Goal: Information Seeking & Learning: Learn about a topic

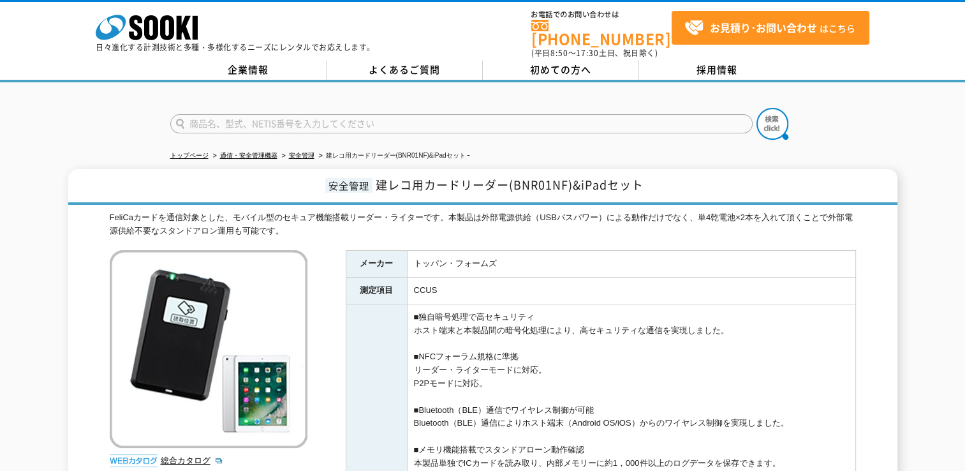
click at [214, 116] on input "text" at bounding box center [461, 123] width 582 height 19
type input "ふ"
type input "経"
type input "い"
type input "経"
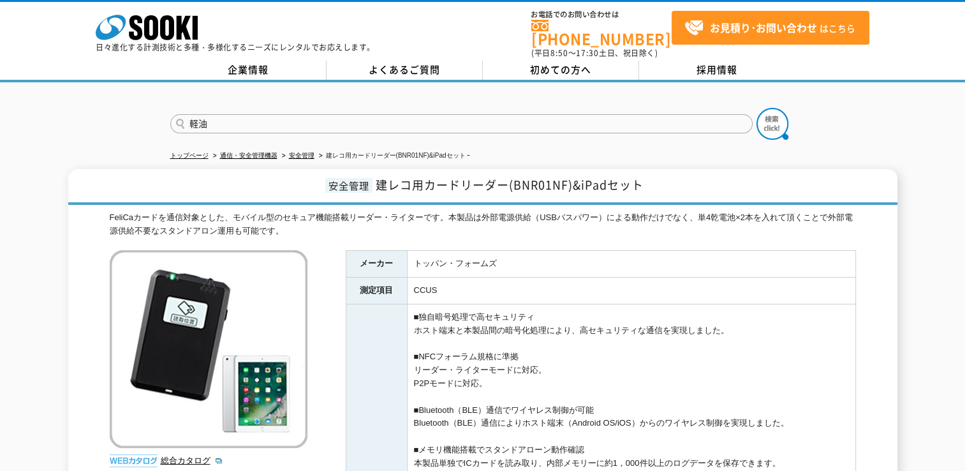
type input "軽油"
click at [756, 108] on button at bounding box center [772, 124] width 32 height 32
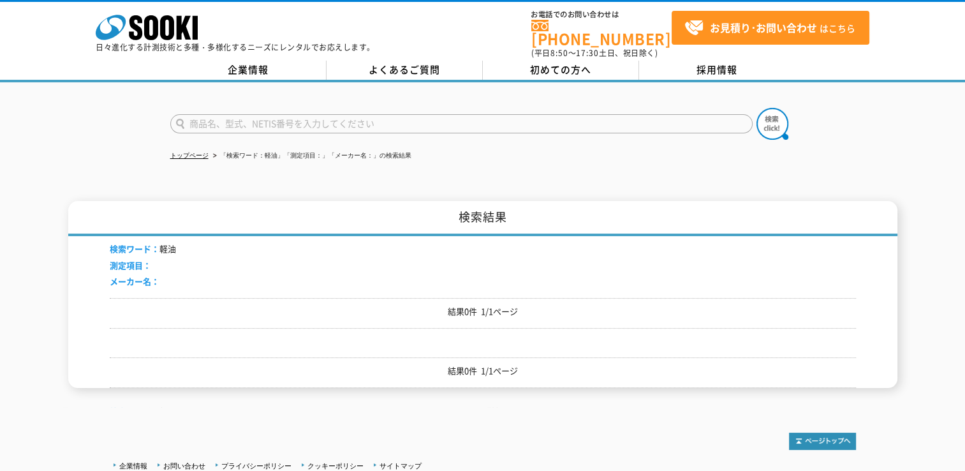
click at [206, 117] on input "text" at bounding box center [461, 123] width 582 height 19
type input "不正"
click at [764, 112] on img at bounding box center [772, 124] width 32 height 32
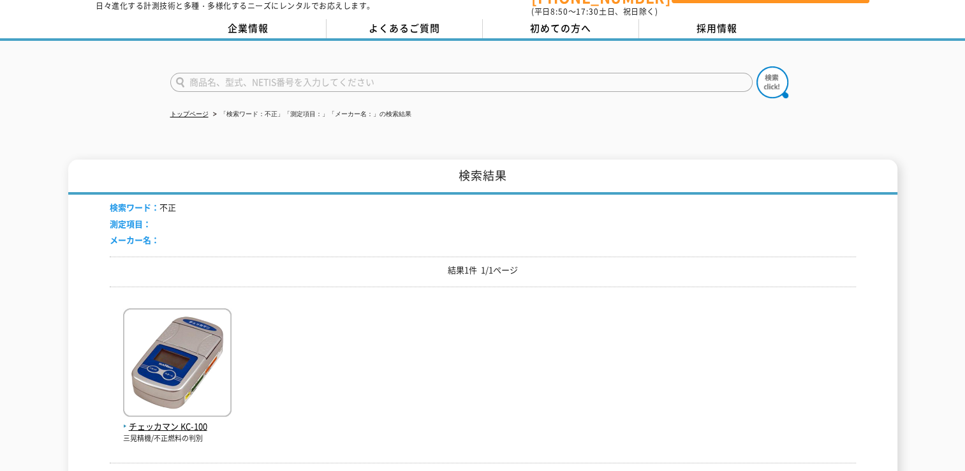
scroll to position [64, 0]
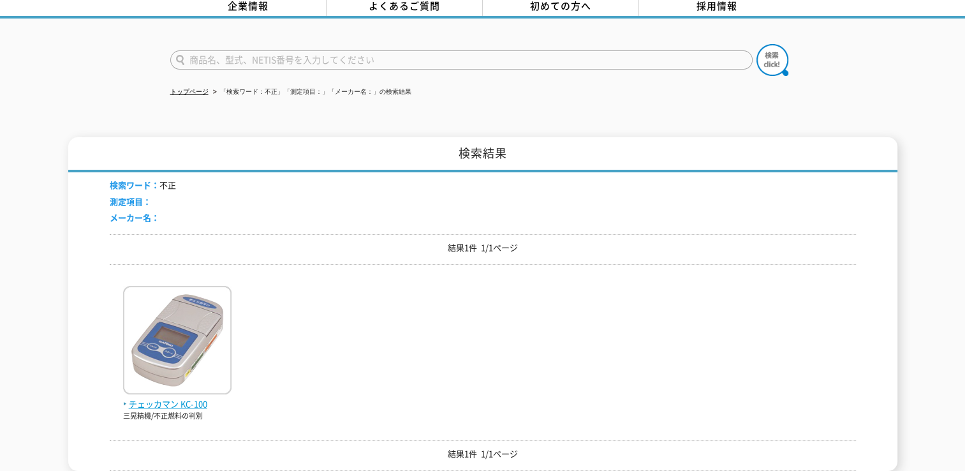
click at [197, 397] on span "チェッカマン KC-100" at bounding box center [177, 403] width 108 height 13
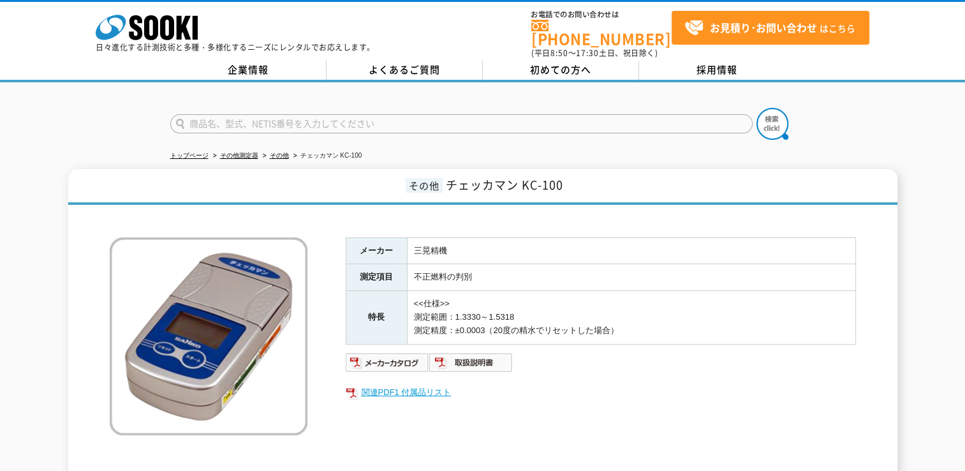
click at [424, 384] on link "関連PDF1 付属品リスト" at bounding box center [601, 392] width 510 height 17
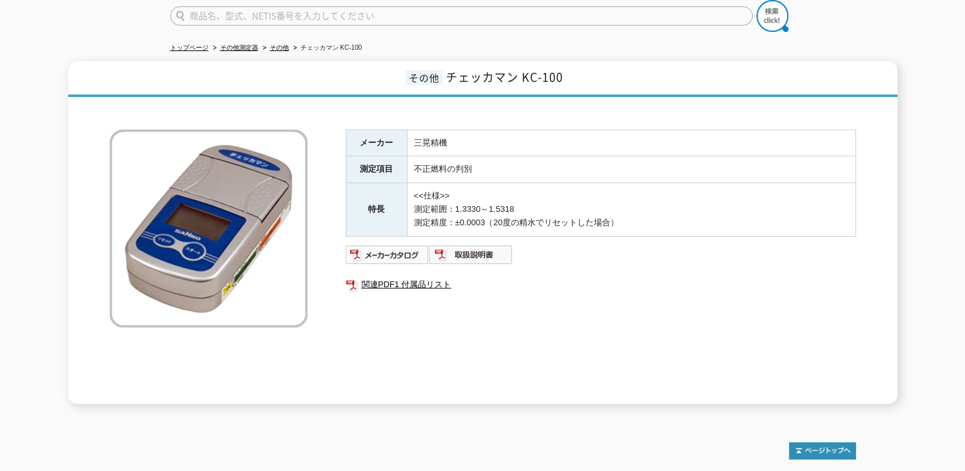
scroll to position [128, 0]
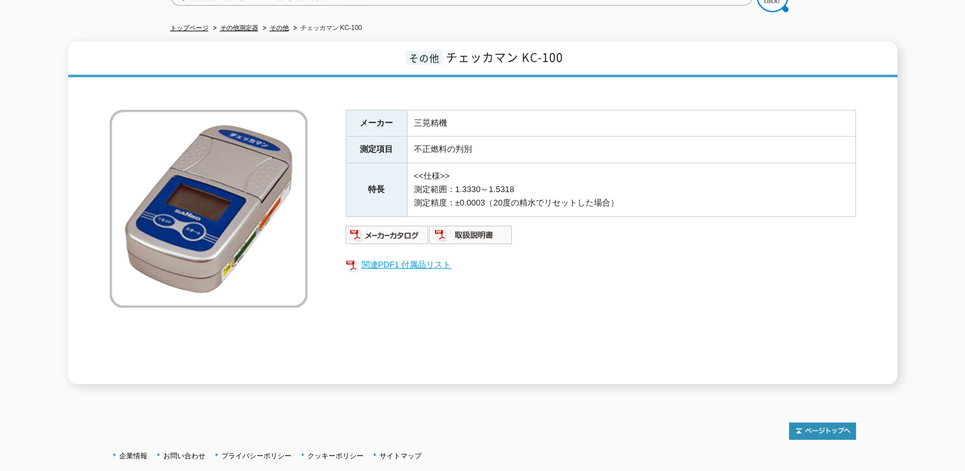
click at [429, 257] on link "関連PDF1 付属品リスト" at bounding box center [601, 264] width 510 height 17
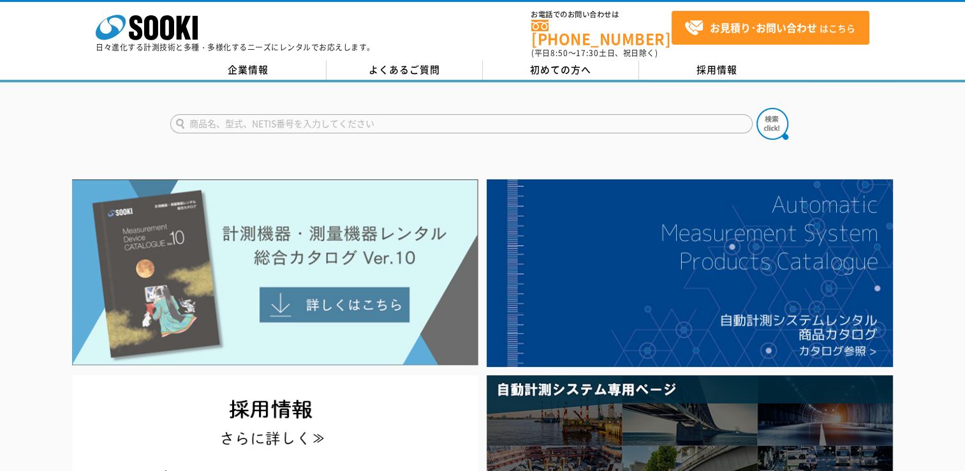
click at [347, 299] on img at bounding box center [275, 272] width 406 height 186
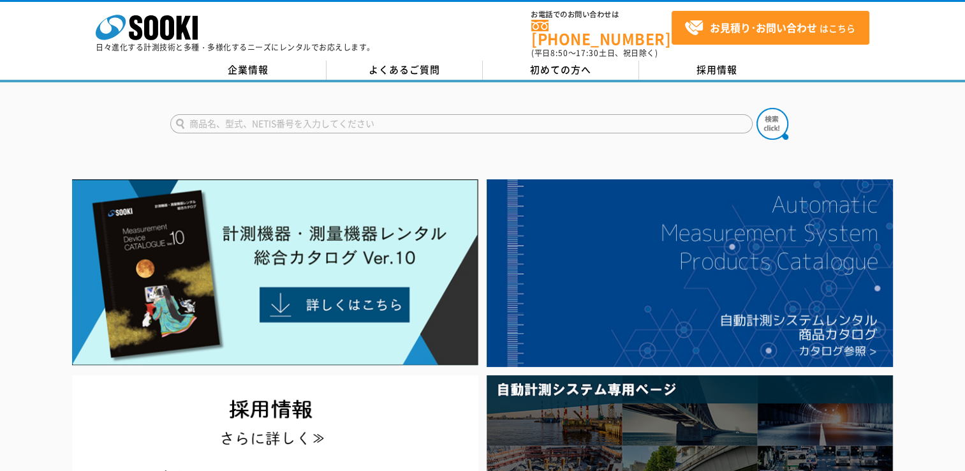
click at [283, 121] on input "text" at bounding box center [461, 123] width 582 height 19
type input "商品名、型式、NETIS番号を入力してください"
click at [130, 92] on div "商品名、型式、NETIS番号を入力してください" at bounding box center [482, 112] width 965 height 61
click at [292, 114] on input "text" at bounding box center [461, 123] width 582 height 19
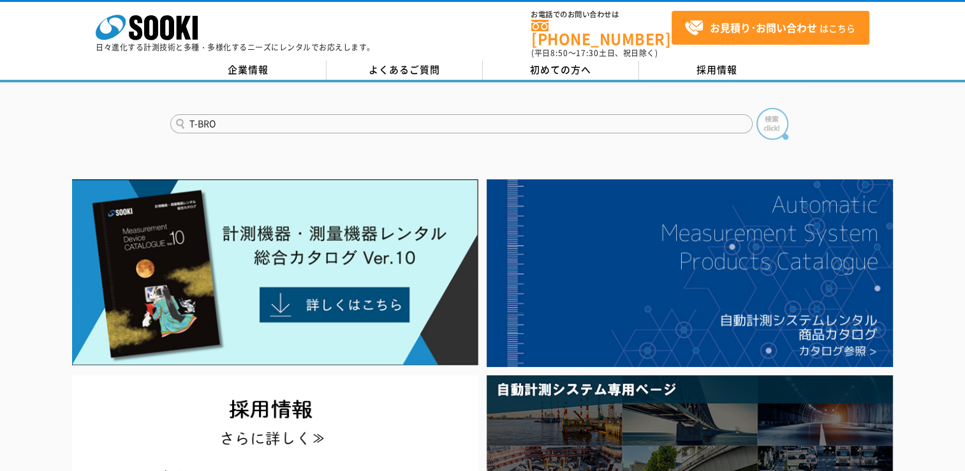
type input "T-BRO"
click at [782, 120] on img at bounding box center [772, 124] width 32 height 32
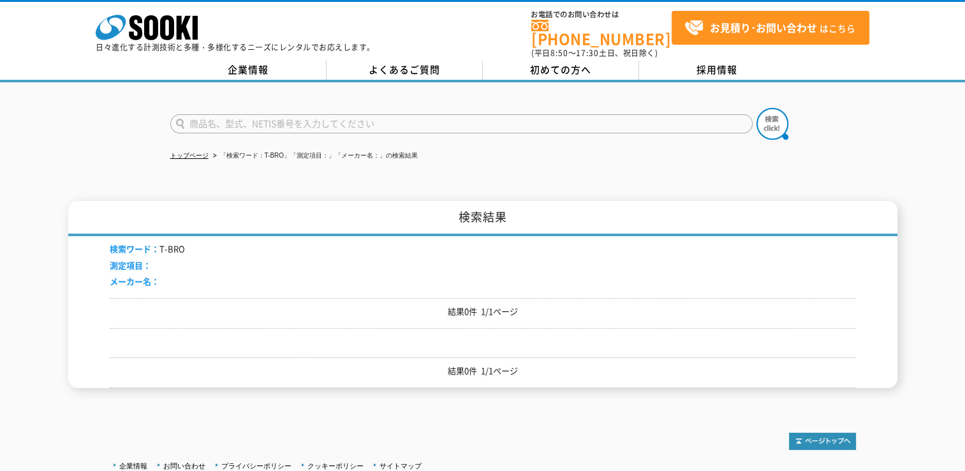
click at [316, 114] on input "text" at bounding box center [461, 123] width 582 height 19
type input "商品名、型式、NETIS番号を入力してください"
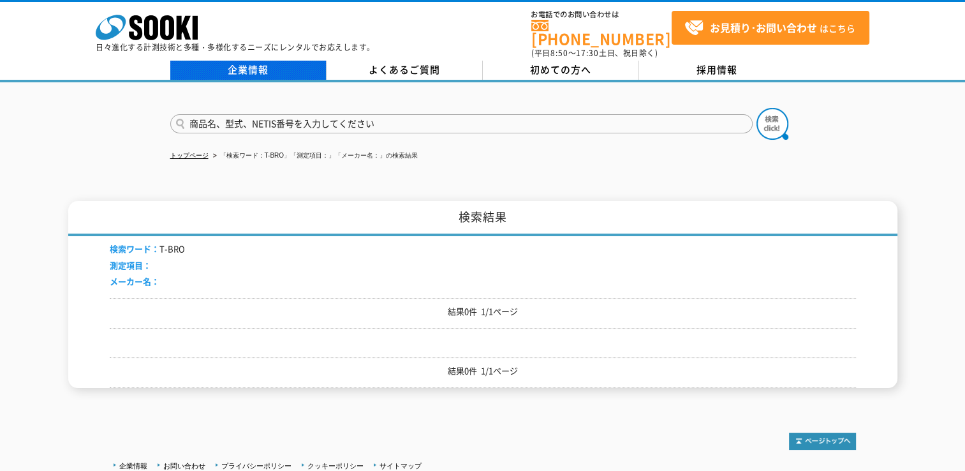
click at [303, 67] on link "企業情報" at bounding box center [248, 70] width 156 height 19
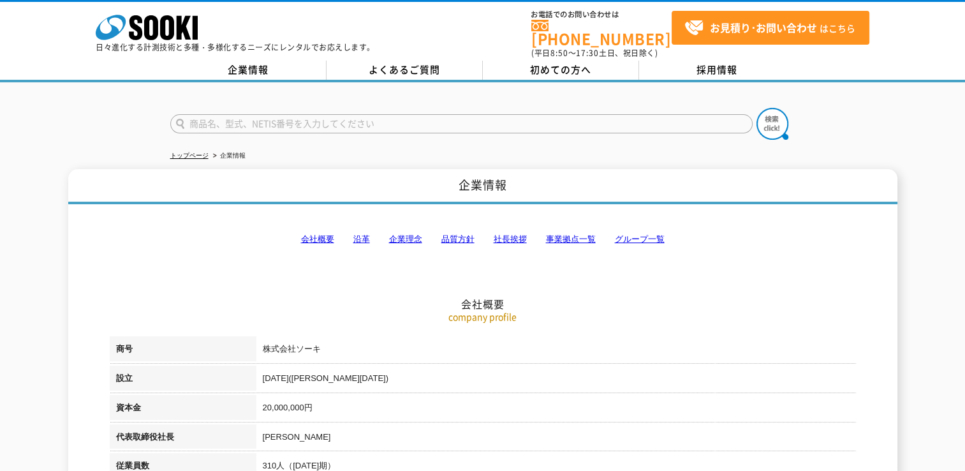
click at [319, 114] on input "text" at bounding box center [461, 123] width 582 height 19
type input "商品名、型式、NETIS番号を入力してください"
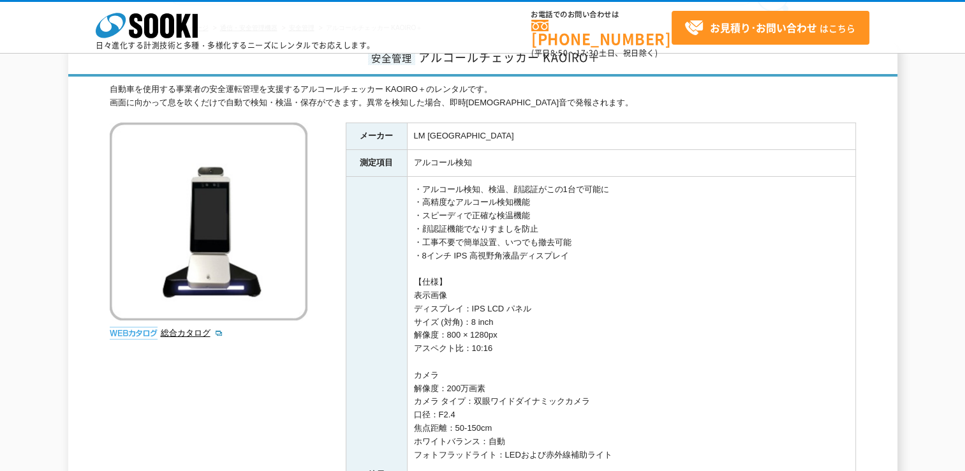
scroll to position [64, 0]
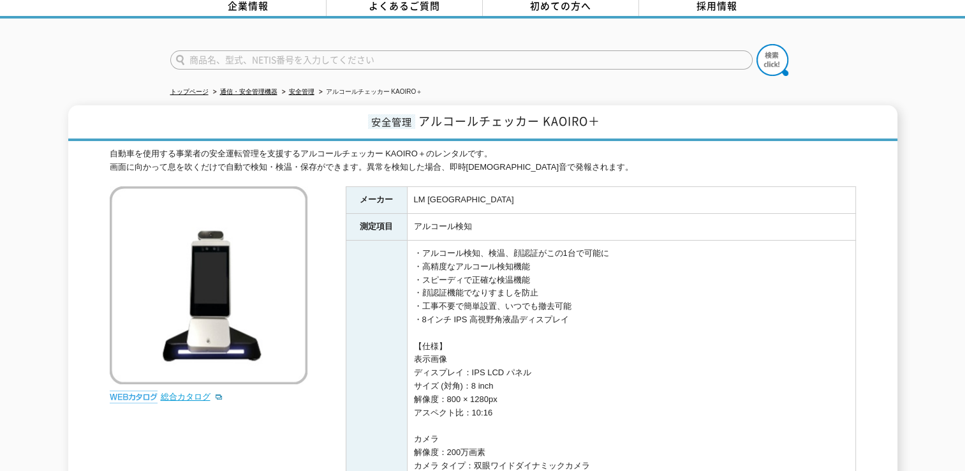
click at [204, 391] on link "総合カタログ" at bounding box center [192, 396] width 62 height 10
